Goal: Task Accomplishment & Management: Use online tool/utility

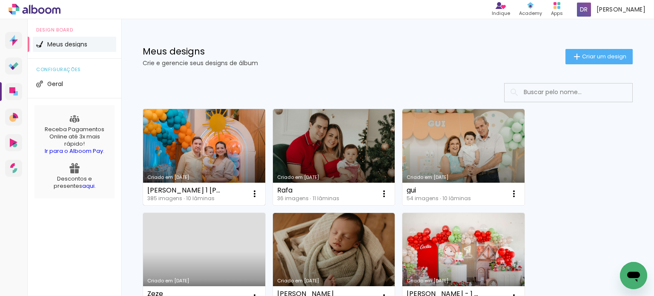
click at [220, 153] on link "Criado em [DATE]" at bounding box center [204, 157] width 122 height 96
